Goal: Information Seeking & Learning: Learn about a topic

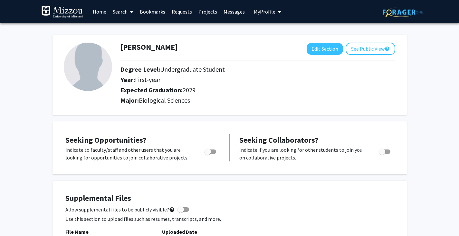
scroll to position [27, 0]
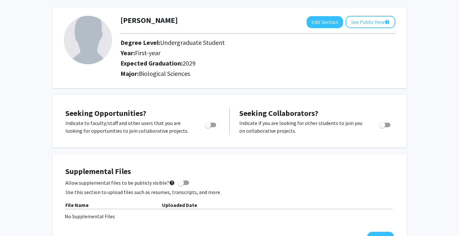
click at [210, 127] on span "Toggle" at bounding box center [208, 125] width 6 height 6
click at [208, 127] on input "Are you actively seeking opportunities?" at bounding box center [208, 127] width 0 height 0
checkbox input "true"
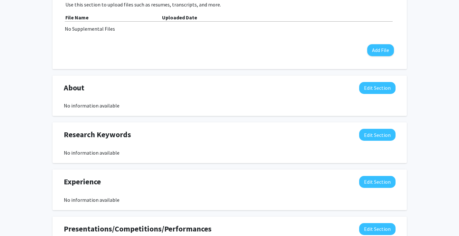
scroll to position [214, 0]
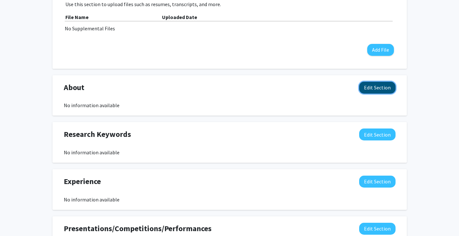
click at [368, 89] on button "Edit Section" at bounding box center [377, 88] width 36 height 12
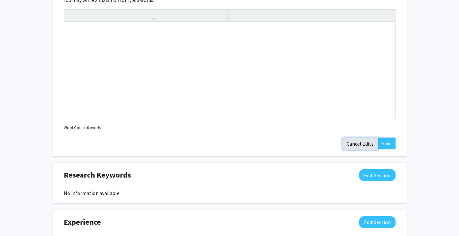
click at [366, 145] on button "Cancel Edits" at bounding box center [360, 143] width 35 height 12
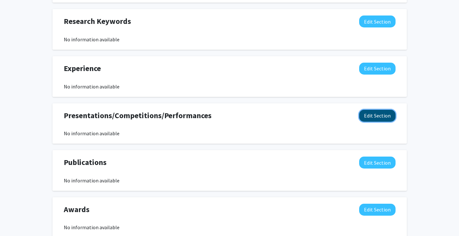
click at [374, 118] on button "Edit Section" at bounding box center [377, 116] width 36 height 12
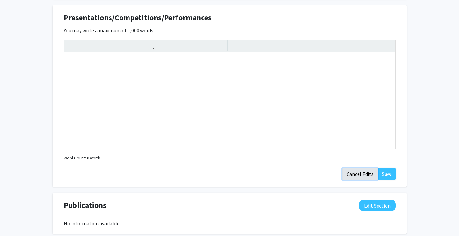
click at [357, 177] on button "Cancel Edits" at bounding box center [360, 174] width 35 height 12
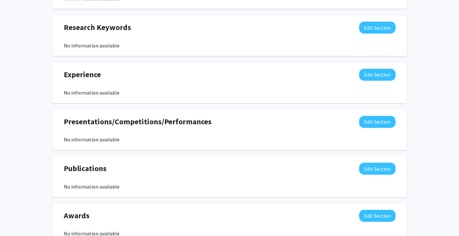
scroll to position [319, 0]
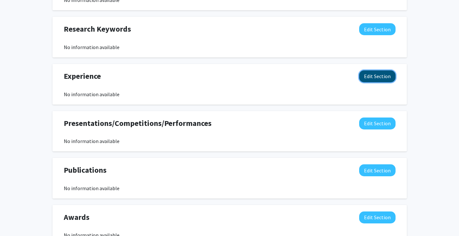
click at [380, 78] on button "Edit Section" at bounding box center [377, 76] width 36 height 12
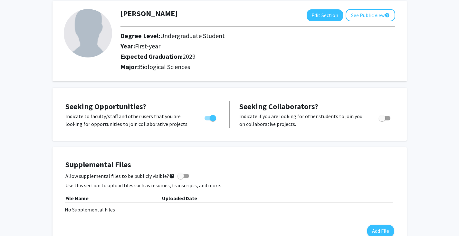
scroll to position [0, 0]
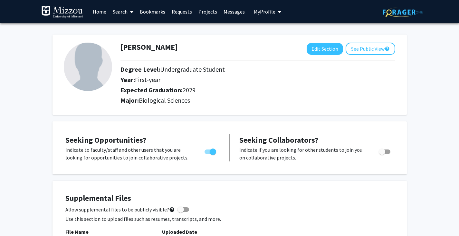
click at [73, 7] on img at bounding box center [62, 12] width 42 height 13
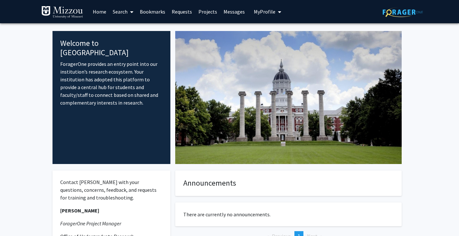
click at [97, 10] on link "Home" at bounding box center [100, 11] width 20 height 23
click at [105, 10] on link "Home" at bounding box center [100, 11] width 20 height 23
click at [120, 10] on link "Search" at bounding box center [123, 11] width 27 height 23
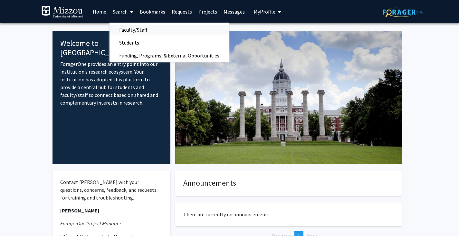
click at [130, 28] on span "Faculty/Staff" at bounding box center [133, 29] width 47 height 13
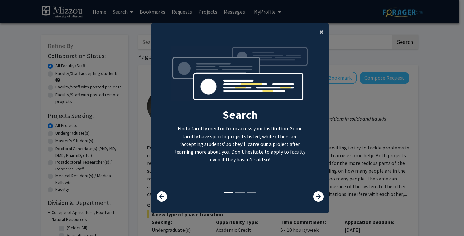
click at [320, 32] on span "×" at bounding box center [321, 32] width 4 height 10
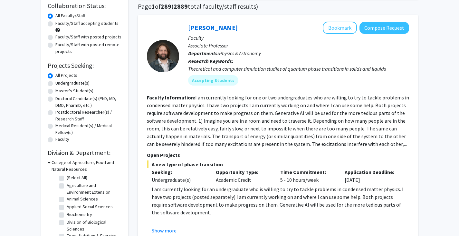
scroll to position [50, 0]
click at [71, 83] on label "Undergraduate(s)" at bounding box center [72, 82] width 34 height 7
click at [60, 83] on input "Undergraduate(s)" at bounding box center [57, 81] width 4 height 4
radio input "true"
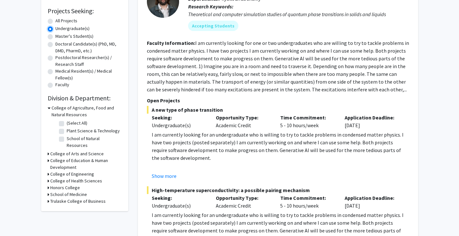
scroll to position [105, 0]
click at [49, 110] on icon at bounding box center [49, 107] width 3 height 7
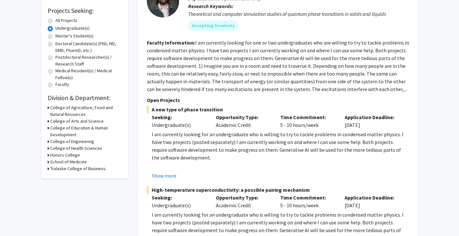
click at [51, 120] on h3 "College of Arts and Science" at bounding box center [77, 121] width 54 height 7
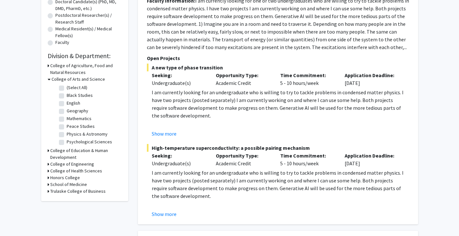
scroll to position [150, 0]
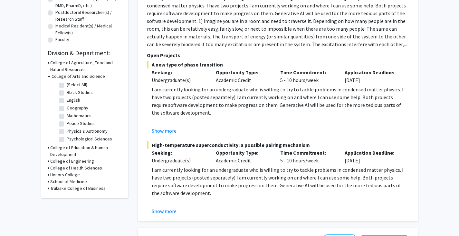
click at [61, 168] on h3 "College of Health Sciences" at bounding box center [76, 167] width 52 height 7
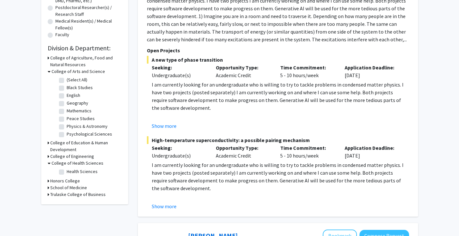
scroll to position [155, 0]
click at [62, 186] on h3 "School of Medicine" at bounding box center [68, 187] width 37 height 7
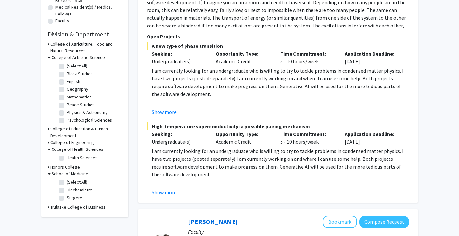
click at [67, 191] on label "Biochemistry" at bounding box center [79, 189] width 25 height 7
click at [67, 191] on input "Biochemistry" at bounding box center [69, 188] width 4 height 4
checkbox input "true"
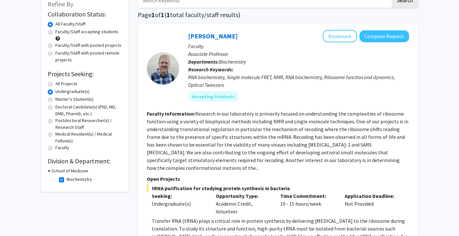
scroll to position [50, 0]
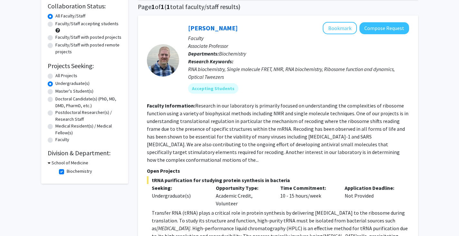
click at [72, 25] on label "Faculty/Staff accepting students" at bounding box center [86, 23] width 63 height 7
click at [60, 24] on input "Faculty/Staff accepting students" at bounding box center [57, 22] width 4 height 4
radio input "true"
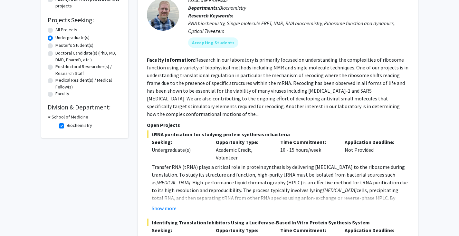
scroll to position [101, 0]
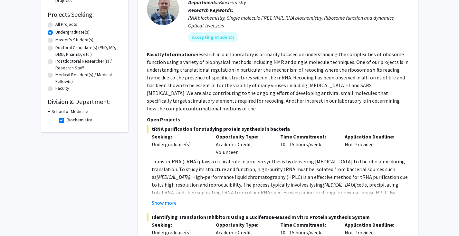
click at [67, 120] on label "Biochemistry" at bounding box center [79, 119] width 25 height 7
click at [67, 120] on input "Biochemistry" at bounding box center [69, 118] width 4 height 4
checkbox input "false"
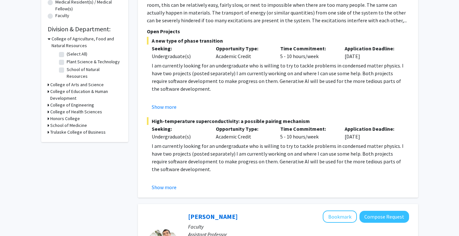
scroll to position [176, 0]
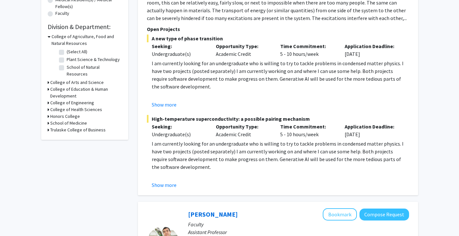
click at [55, 106] on h3 "College of Health Sciences" at bounding box center [76, 109] width 52 height 7
click at [67, 114] on label "Health Sciences" at bounding box center [82, 117] width 31 height 7
click at [67, 114] on input "Health Sciences" at bounding box center [69, 116] width 4 height 4
checkbox input "true"
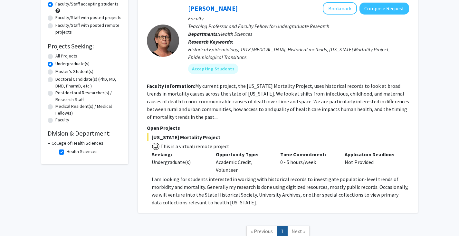
scroll to position [117, 0]
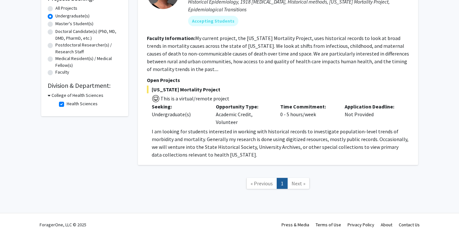
click at [67, 104] on label "Health Sciences" at bounding box center [82, 103] width 31 height 7
click at [67, 104] on input "Health Sciences" at bounding box center [69, 102] width 4 height 4
checkbox input "false"
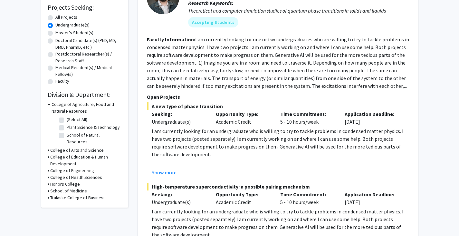
scroll to position [109, 0]
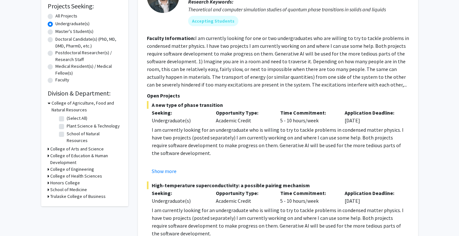
click at [50, 103] on div "College of Agriculture, Food and Natural Resources" at bounding box center [85, 107] width 74 height 14
click at [55, 145] on h3 "College of Arts and Science" at bounding box center [77, 148] width 54 height 7
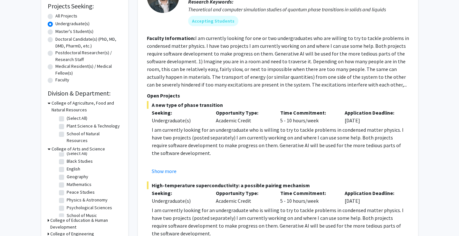
scroll to position [0, 0]
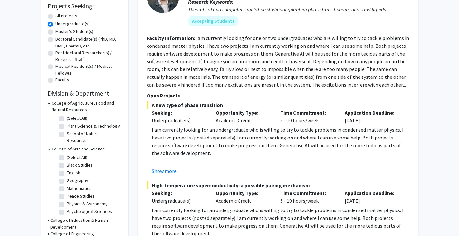
click at [54, 145] on h3 "College of Arts and Science" at bounding box center [79, 148] width 54 height 7
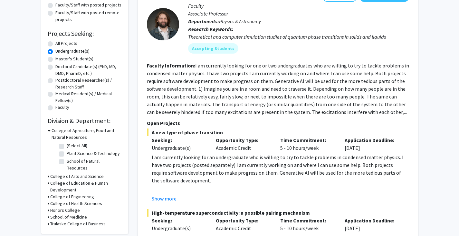
scroll to position [82, 0]
click at [54, 129] on h3 "College of Agriculture, Food and Natural Resources" at bounding box center [87, 134] width 70 height 14
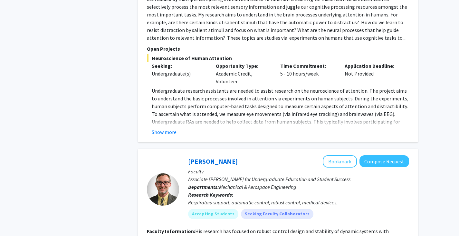
scroll to position [1892, 0]
drag, startPoint x: 251, startPoint y: 153, endPoint x: 115, endPoint y: 137, distance: 136.3
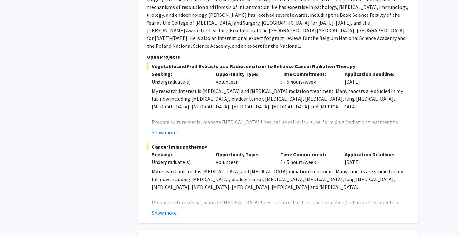
scroll to position [2571, 0]
click at [164, 208] on button "Show more" at bounding box center [164, 212] width 25 height 8
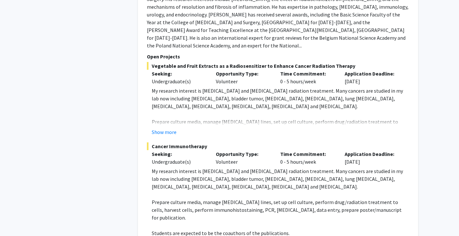
drag, startPoint x: 197, startPoint y: 150, endPoint x: 241, endPoint y: 149, distance: 43.9
click at [241, 168] on span "My research interest is [MEDICAL_DATA] and [MEDICAL_DATA] radiation treatment. …" at bounding box center [277, 179] width 251 height 22
click at [185, 199] on span "Prepare culture media, manage [MEDICAL_DATA] lines, set up cell culture, perfor…" at bounding box center [277, 210] width 250 height 22
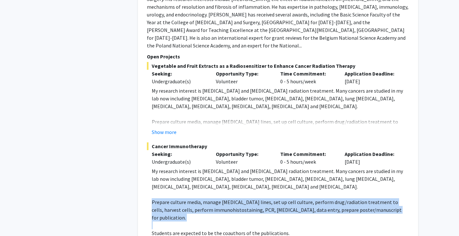
click at [185, 199] on span "Prepare culture media, manage [MEDICAL_DATA] lines, set up cell culture, perfor…" at bounding box center [277, 210] width 250 height 22
click at [185, 221] on p at bounding box center [281, 225] width 258 height 8
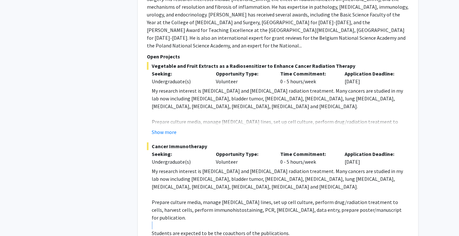
click at [185, 221] on p at bounding box center [281, 225] width 258 height 8
click at [187, 229] on p "Students are expected to be the coauthors of the publications." at bounding box center [281, 233] width 258 height 8
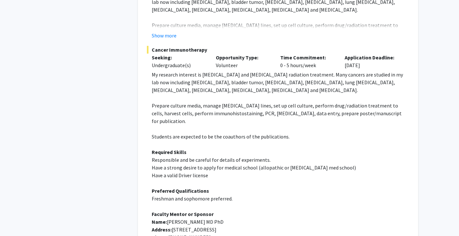
scroll to position [2669, 0]
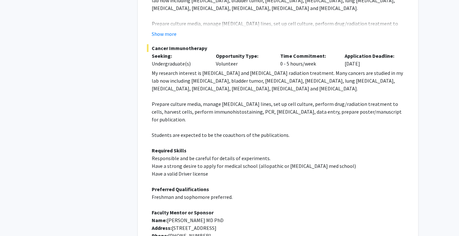
click at [193, 162] on span "Have a strong desire to apply for medical school (allopathic or [MEDICAL_DATA] …" at bounding box center [254, 165] width 204 height 6
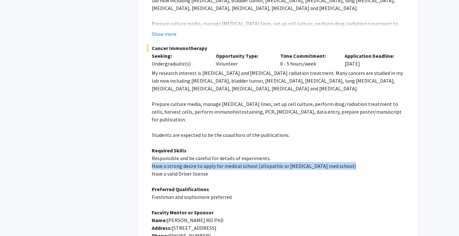
click at [193, 162] on span "Have a strong desire to apply for medical school (allopathic or [MEDICAL_DATA] …" at bounding box center [254, 165] width 204 height 6
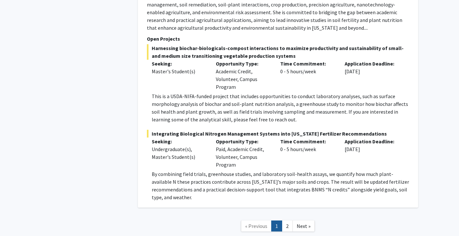
scroll to position [3060, 0]
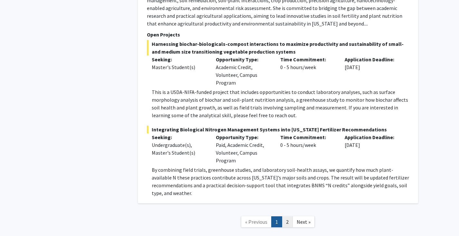
click at [288, 216] on link "2" at bounding box center [287, 221] width 11 height 11
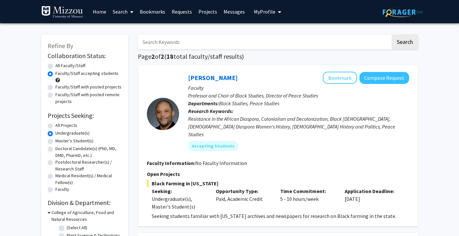
click at [63, 125] on label "All Projects" at bounding box center [66, 125] width 22 height 7
click at [60, 125] on input "All Projects" at bounding box center [57, 124] width 4 height 4
radio input "true"
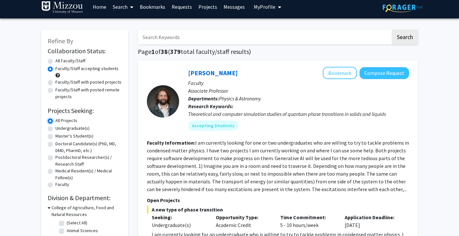
scroll to position [5, 0]
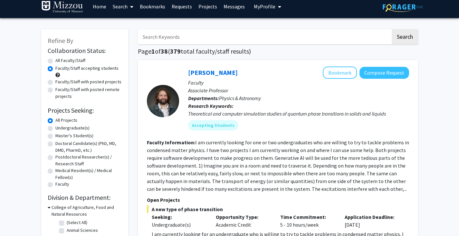
click at [78, 128] on label "Undergraduate(s)" at bounding box center [72, 127] width 34 height 7
click at [60, 128] on input "Undergraduate(s)" at bounding box center [57, 126] width 4 height 4
radio input "true"
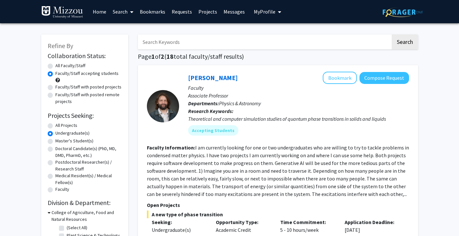
click at [257, 9] on span "My Profile" at bounding box center [265, 11] width 22 height 6
click at [268, 31] on fg-profile-picture at bounding box center [265, 33] width 13 height 14
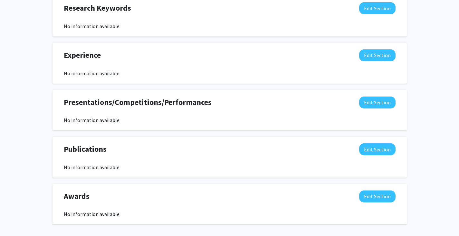
scroll to position [369, 0]
